Goal: Information Seeking & Learning: Learn about a topic

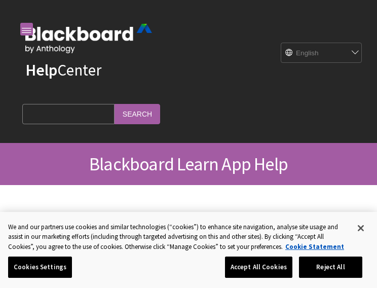
scroll to position [77, 0]
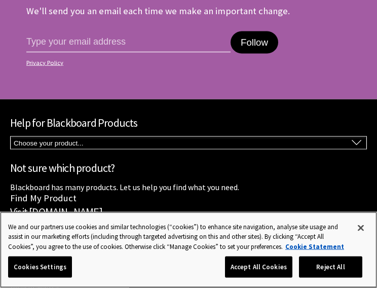
click at [366, 227] on button "Close" at bounding box center [361, 228] width 22 height 22
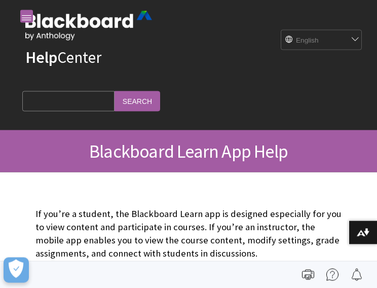
scroll to position [0, 0]
